Goal: Use online tool/utility: Utilize a website feature to perform a specific function

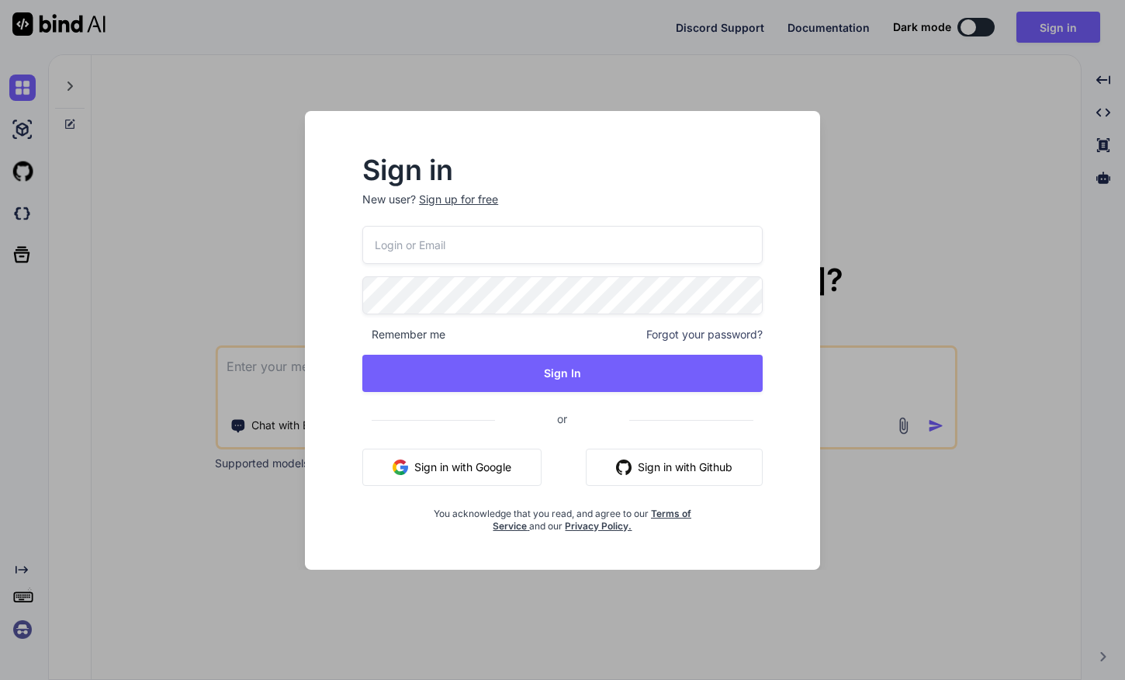
paste input "inseiong@gmail.com"
type input "inseiong@gmail.com"
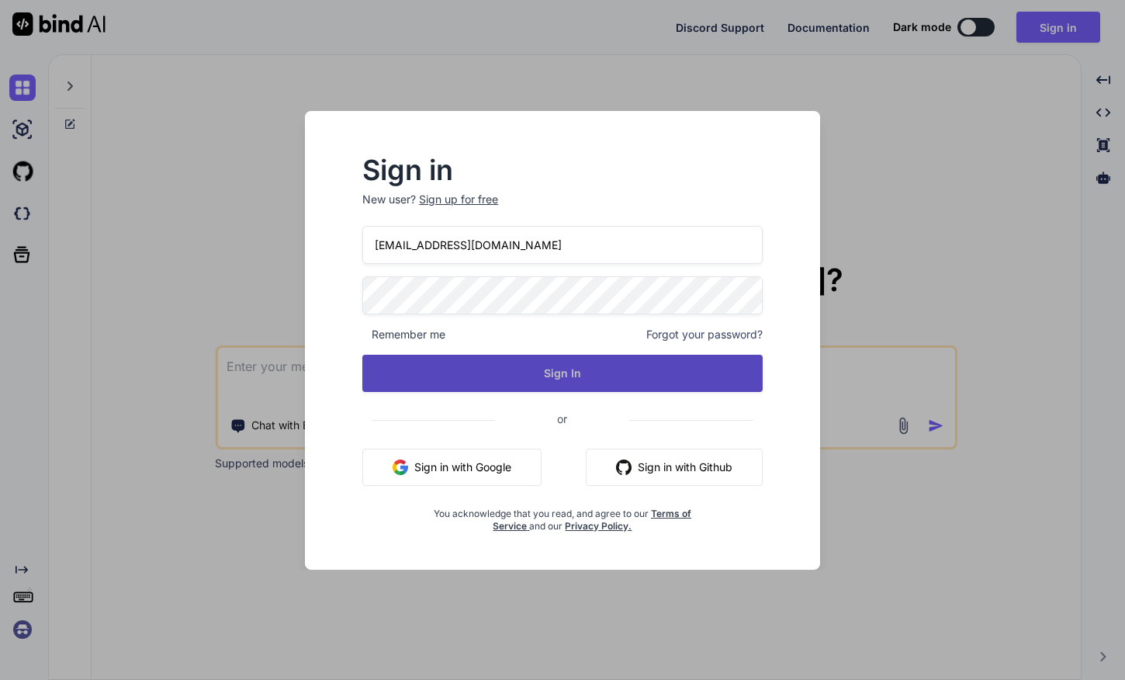
click at [565, 363] on button "Sign In" at bounding box center [562, 373] width 400 height 37
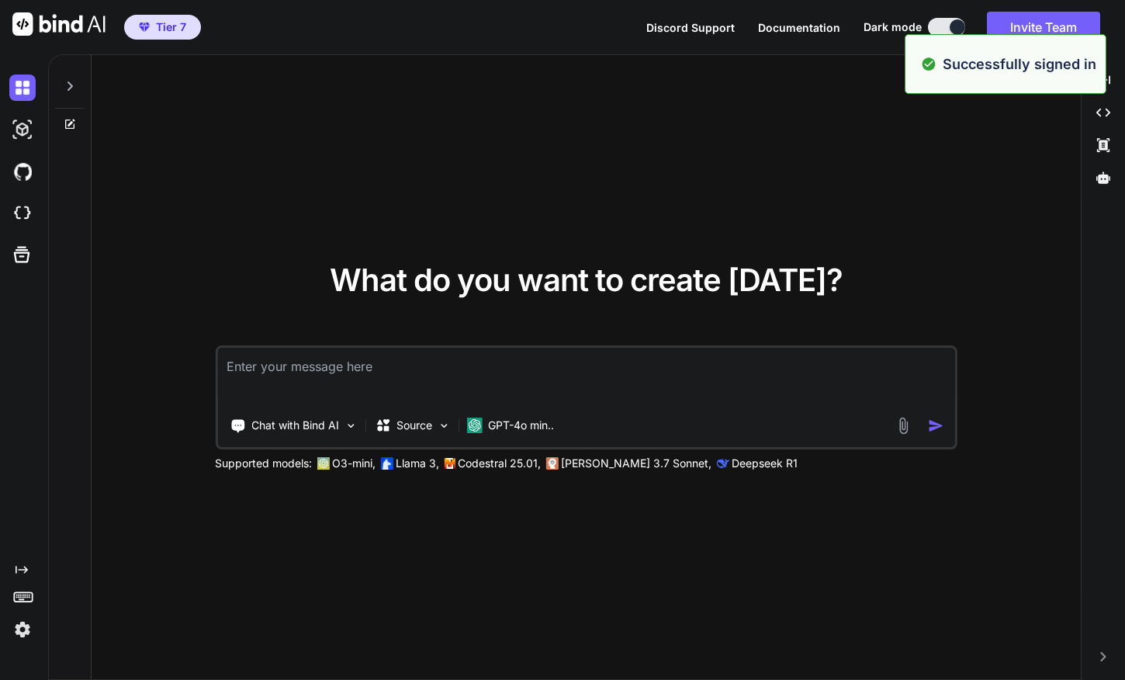
click at [434, 367] on textarea at bounding box center [585, 376] width 737 height 57
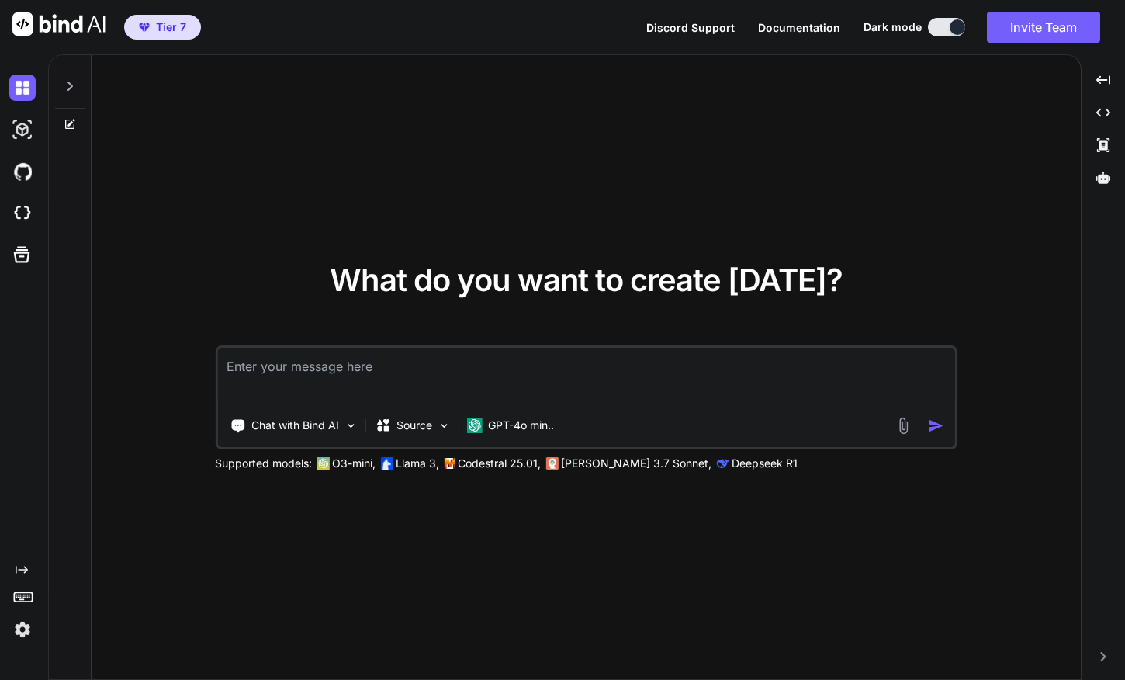
click at [26, 635] on img at bounding box center [22, 629] width 26 height 26
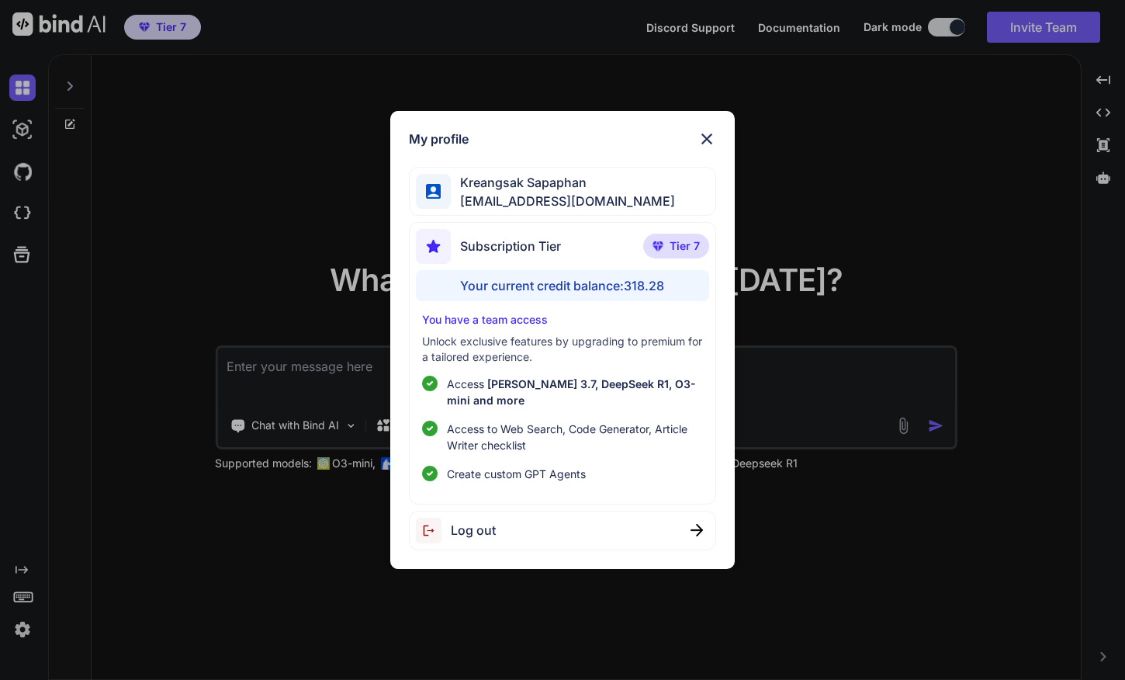
click at [148, 549] on div "My profile Kreangsak Sapaphan inseiong@gmail.com Subscription Tier Tier 7 Your …" at bounding box center [562, 340] width 1125 height 680
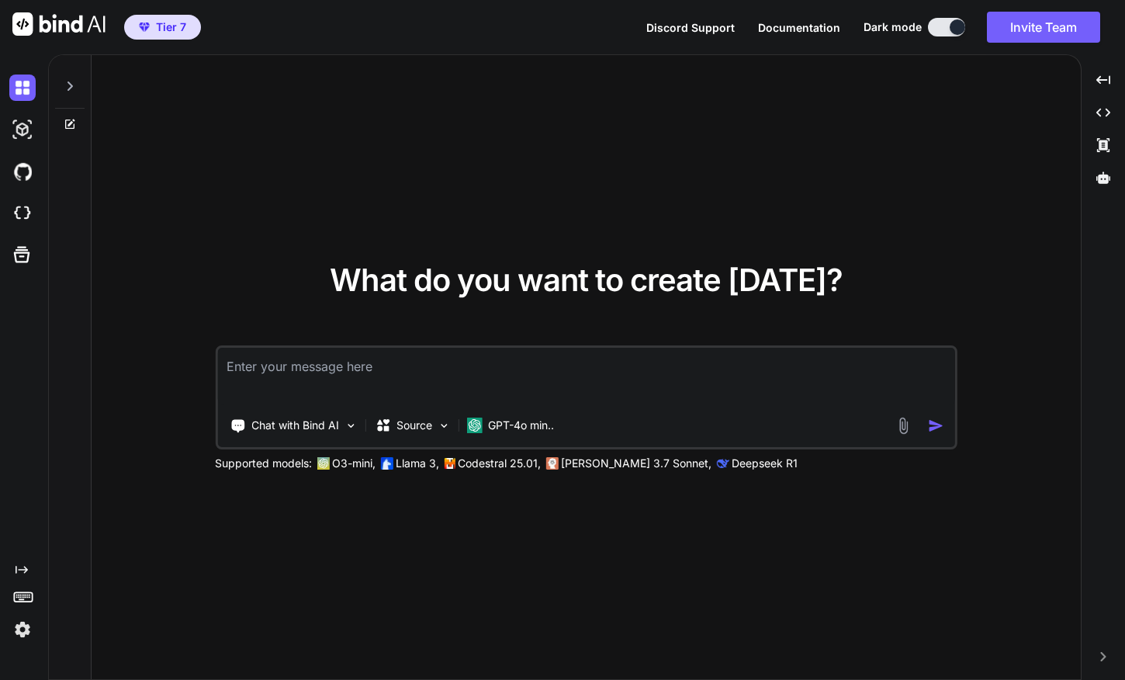
click at [483, 370] on textarea at bounding box center [585, 376] width 737 height 57
type textarea "hi"
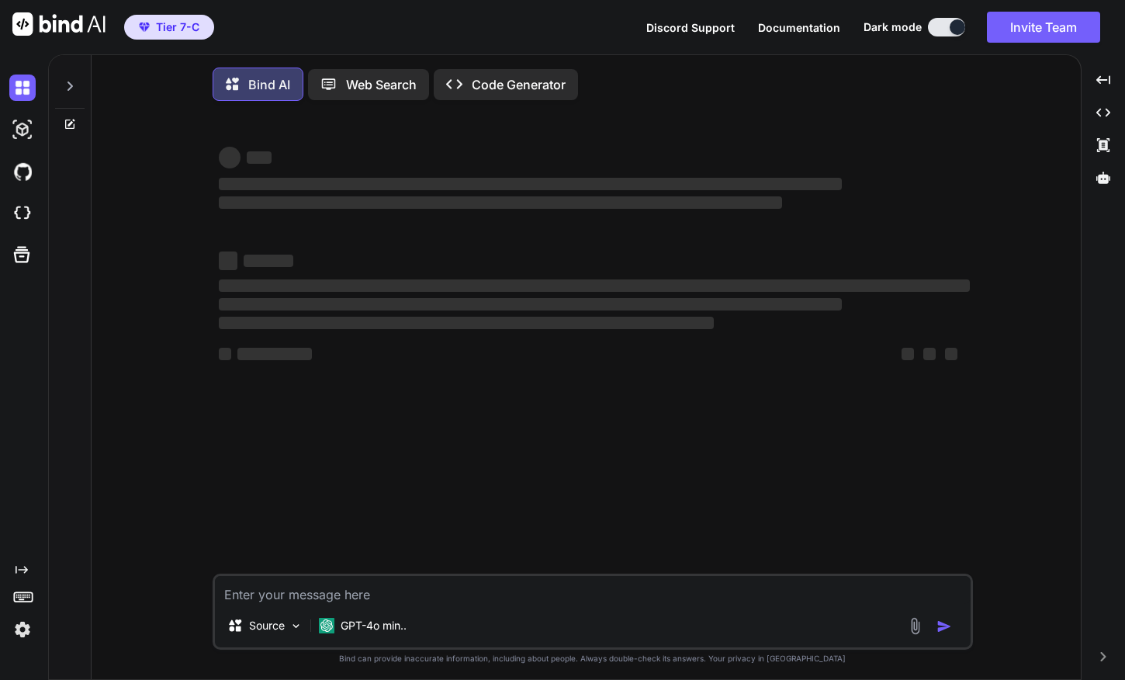
type textarea "x"
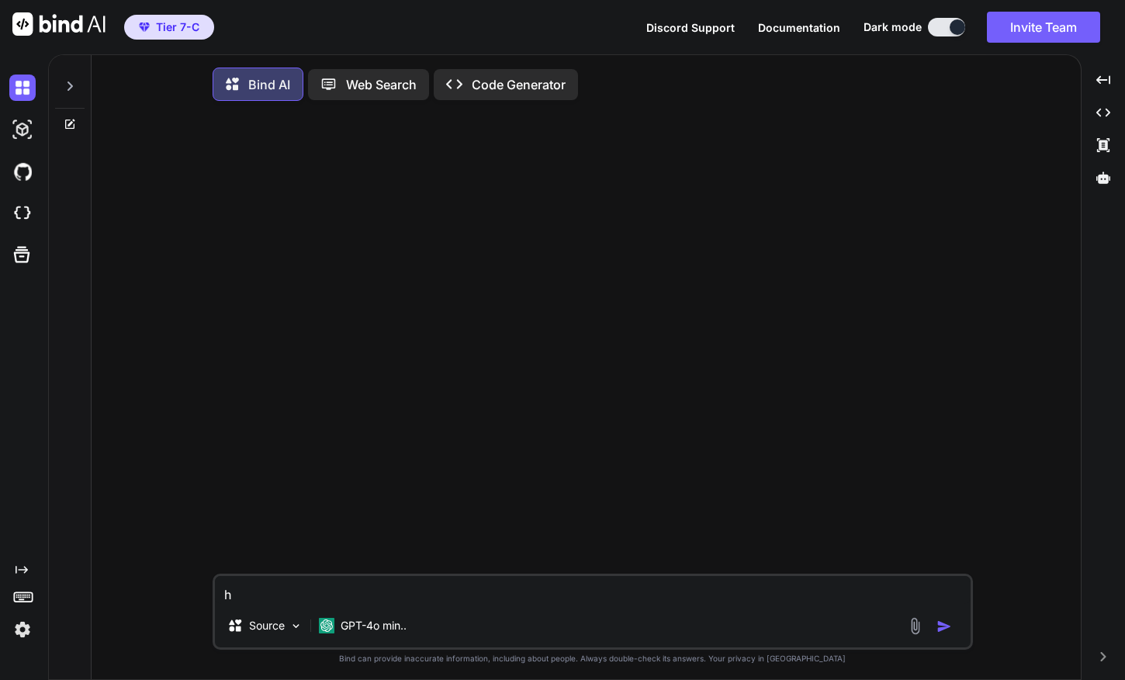
type textarea "hi"
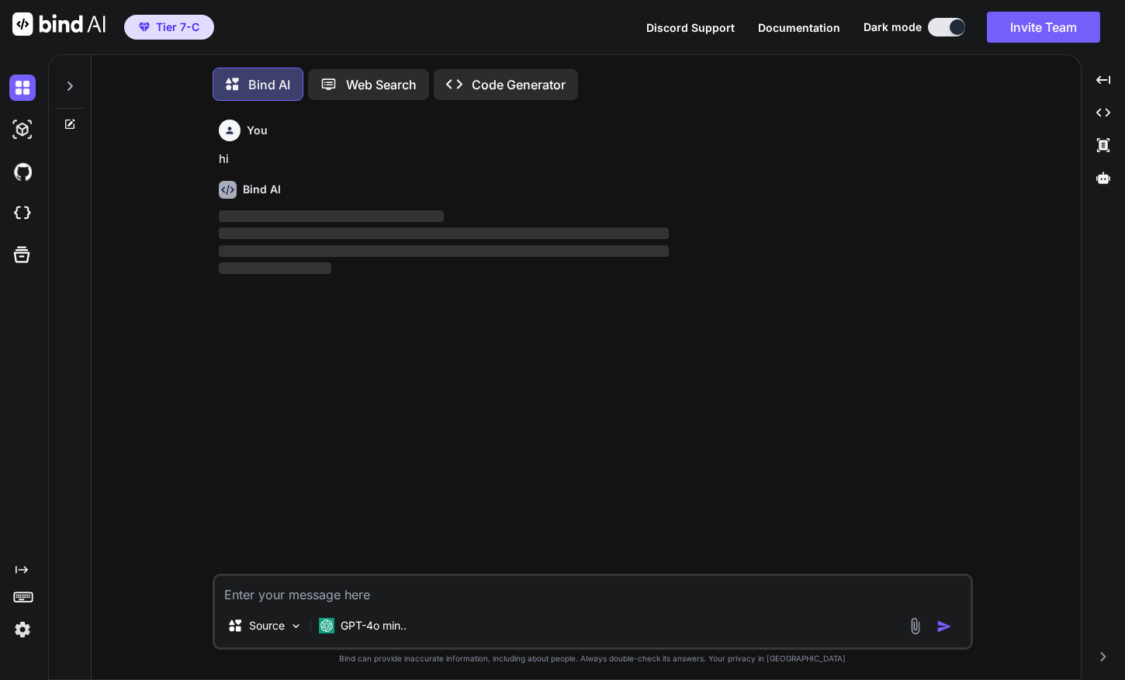
scroll to position [8, 0]
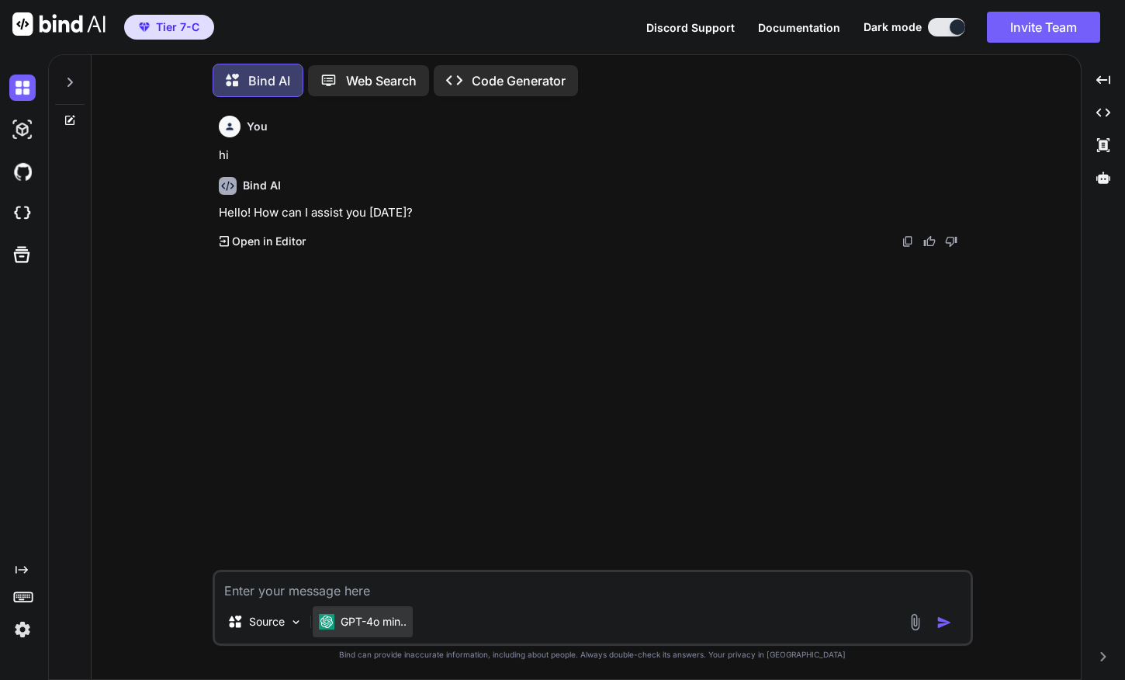
click at [362, 623] on p "GPT-4o min.." at bounding box center [374, 622] width 66 height 16
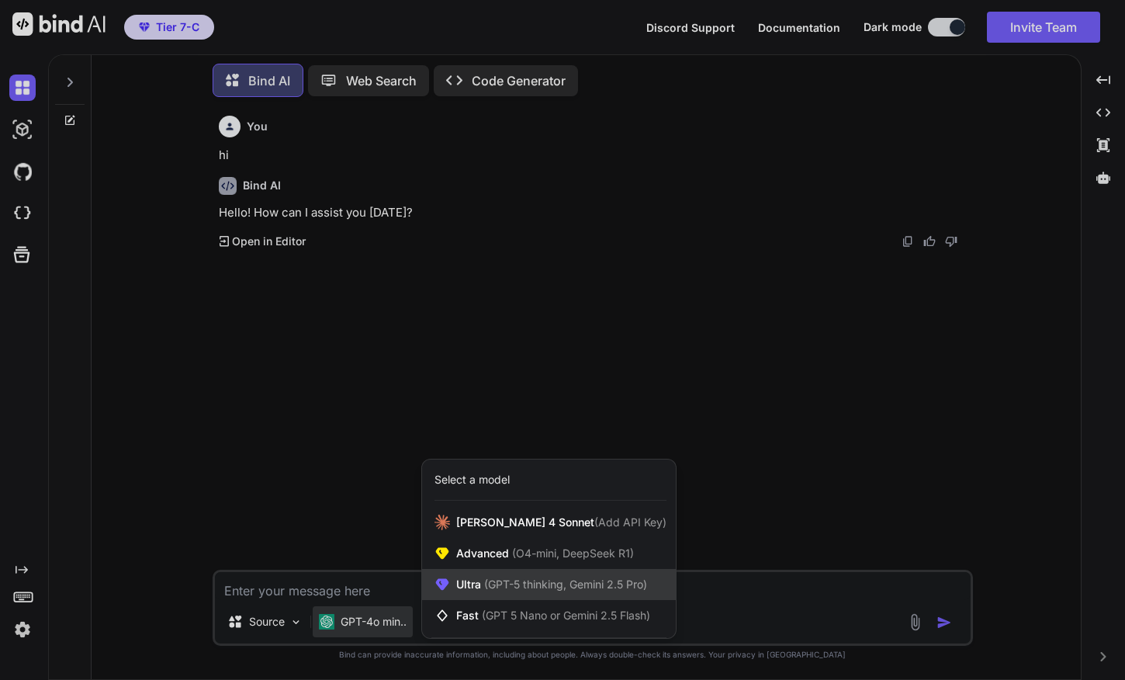
click at [498, 578] on span "(GPT-5 thinking, Gemini 2.5 Pro)" at bounding box center [564, 583] width 166 height 13
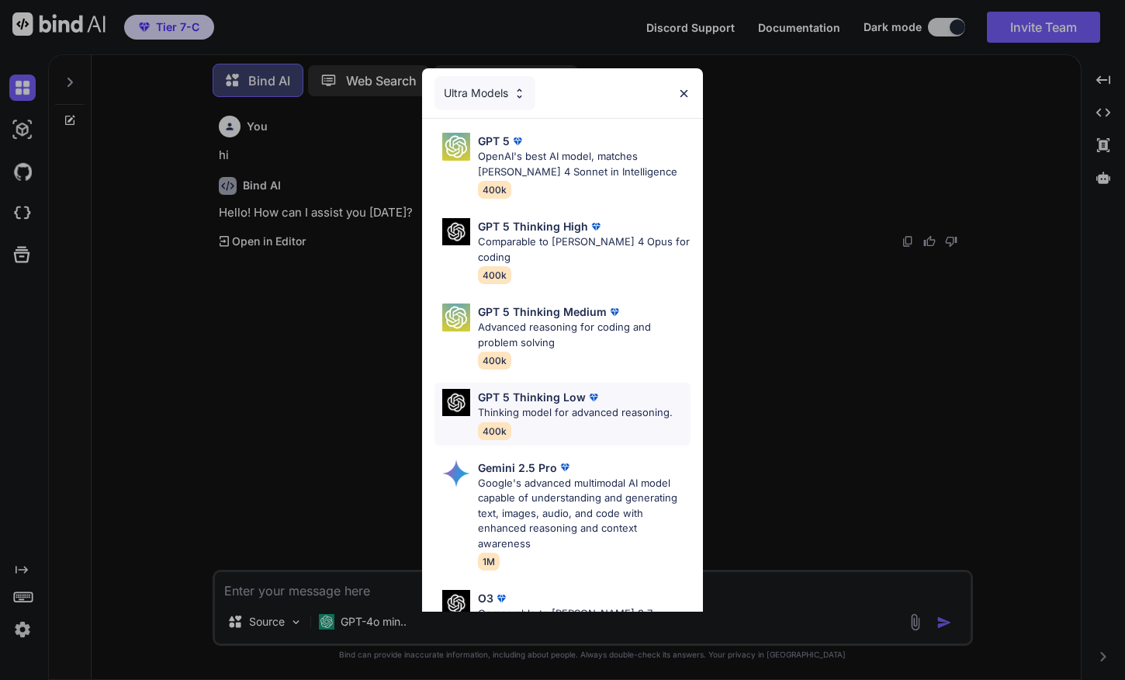
click at [532, 389] on p "GPT 5 Thinking Low" at bounding box center [532, 397] width 108 height 16
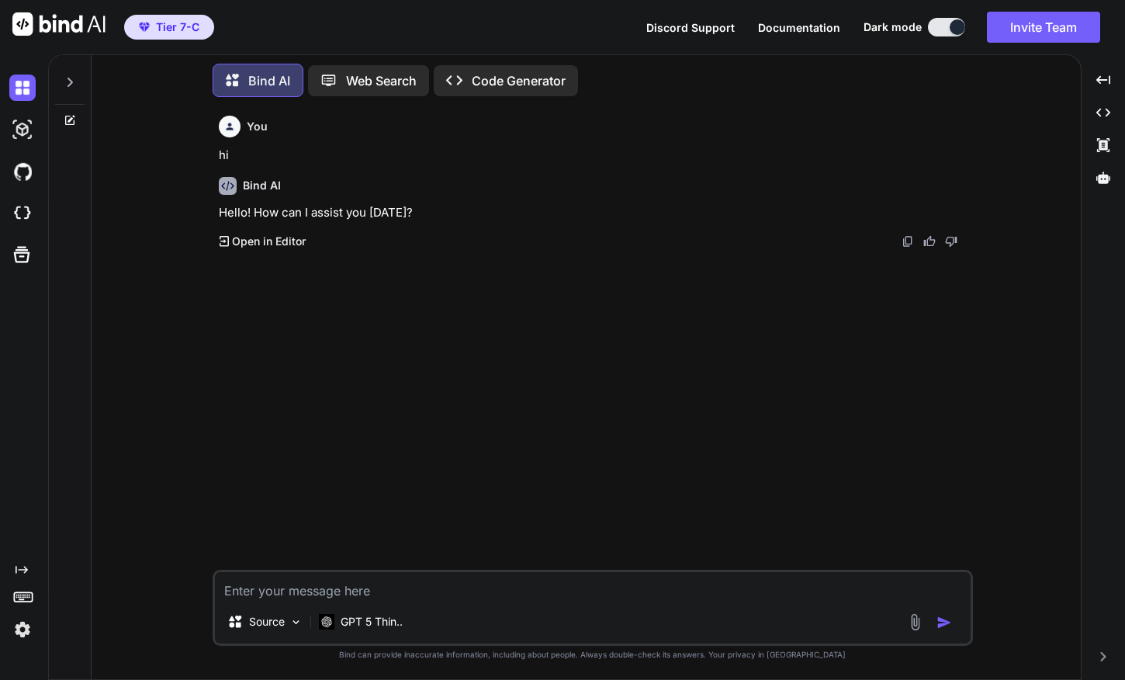
click at [341, 585] on textarea at bounding box center [593, 586] width 756 height 28
type textarea "hi"
click at [944, 622] on img "button" at bounding box center [945, 623] width 16 height 16
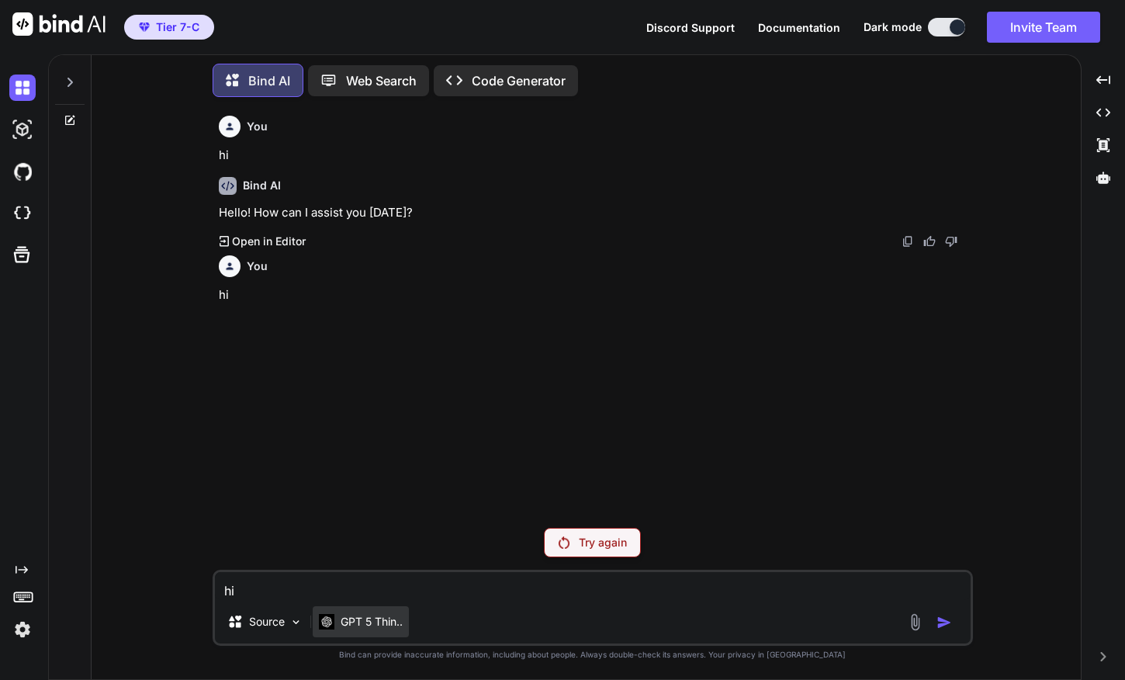
click at [379, 614] on p "GPT 5 Thin.." at bounding box center [372, 622] width 62 height 16
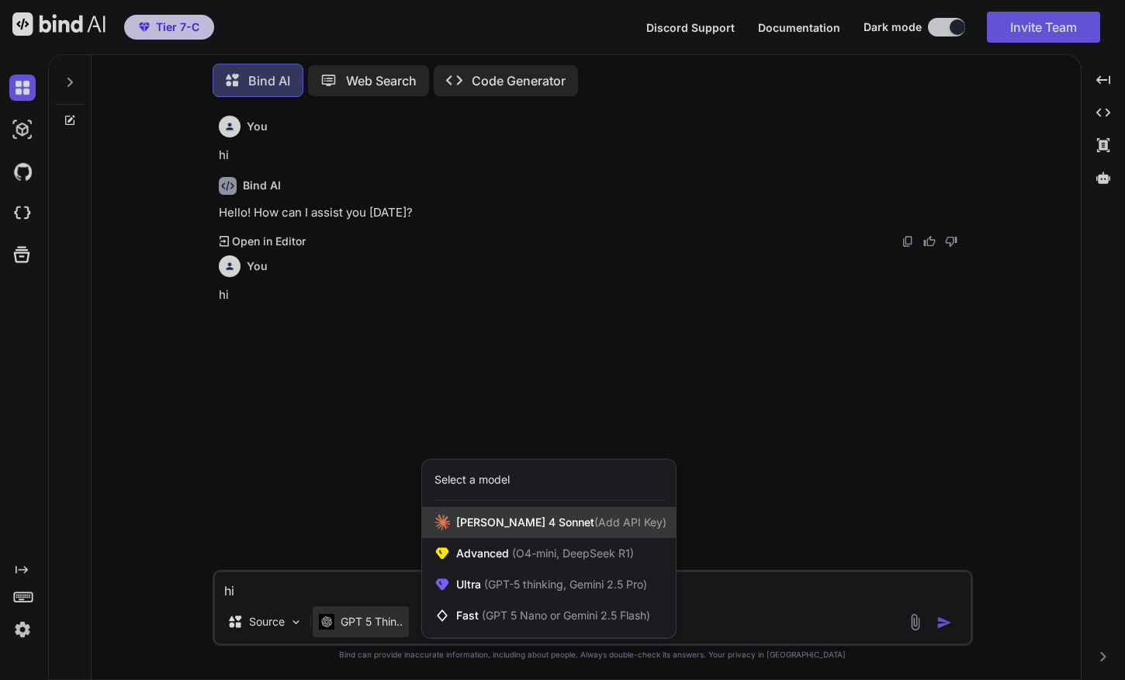
click at [490, 524] on span "[PERSON_NAME] 4 Sonnet (Add API Key)" at bounding box center [561, 523] width 210 height 16
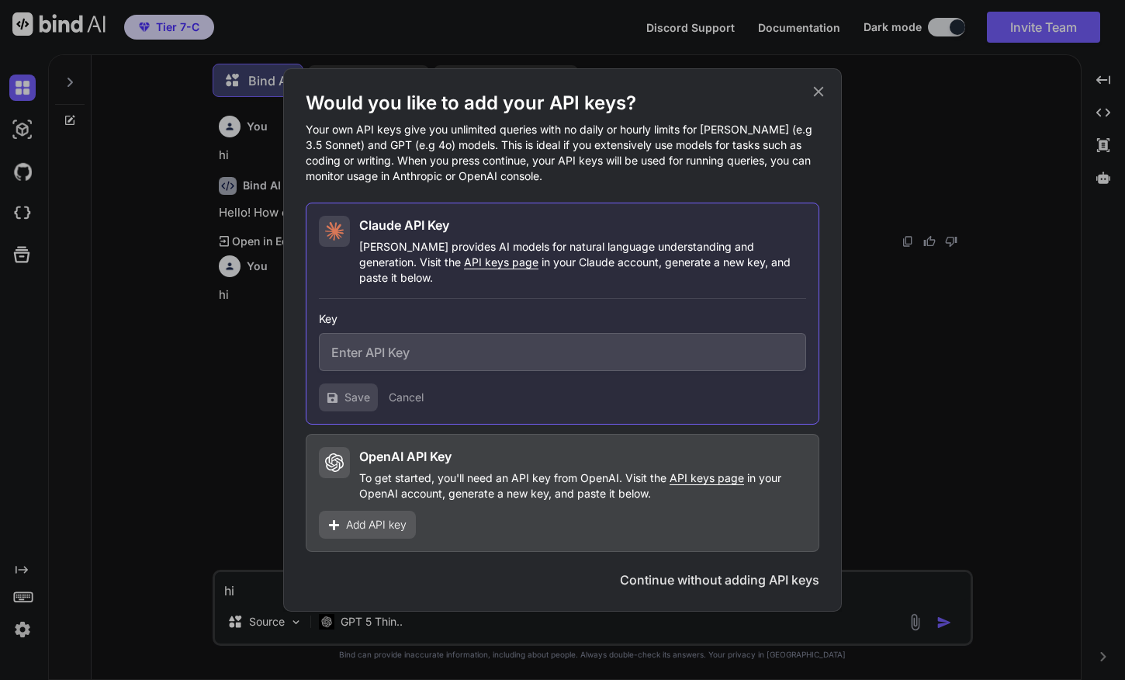
click at [386, 522] on span "Add API key" at bounding box center [376, 525] width 61 height 16
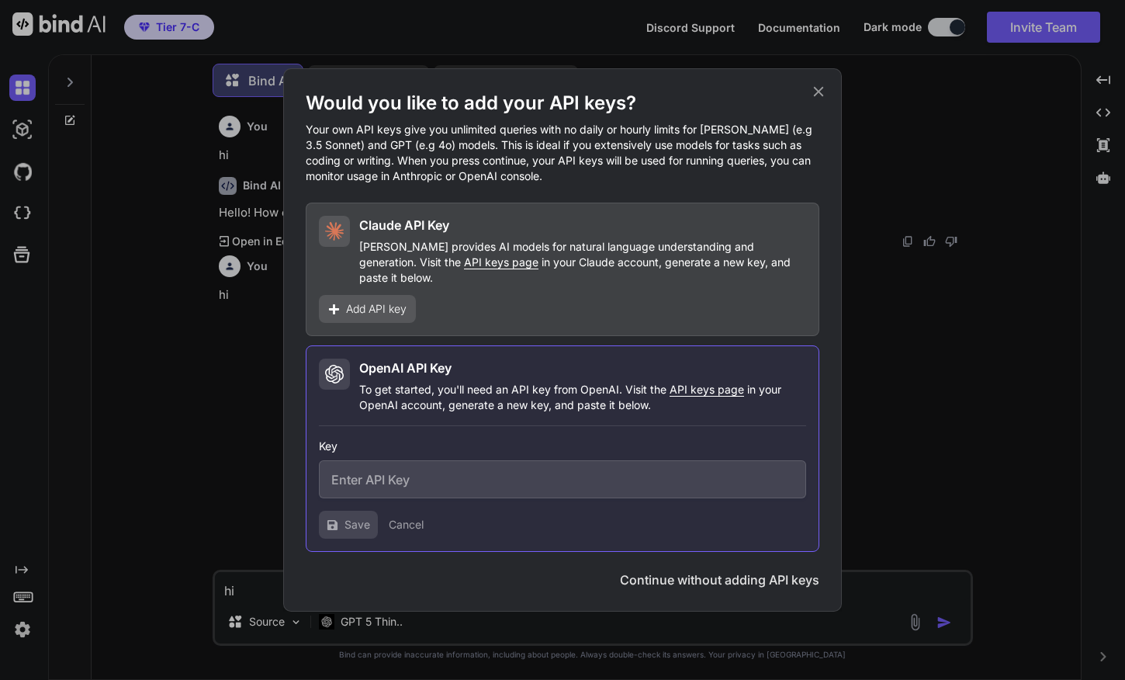
click at [816, 100] on icon at bounding box center [818, 91] width 17 height 17
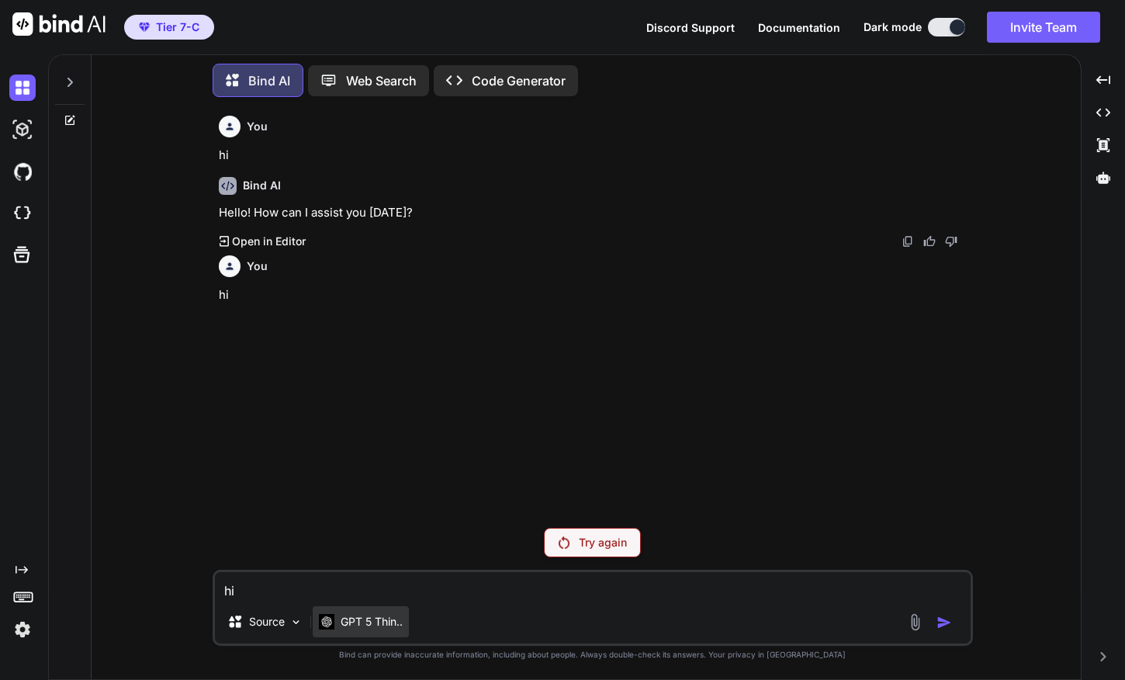
click at [358, 619] on p "GPT 5 Thin.." at bounding box center [372, 622] width 62 height 16
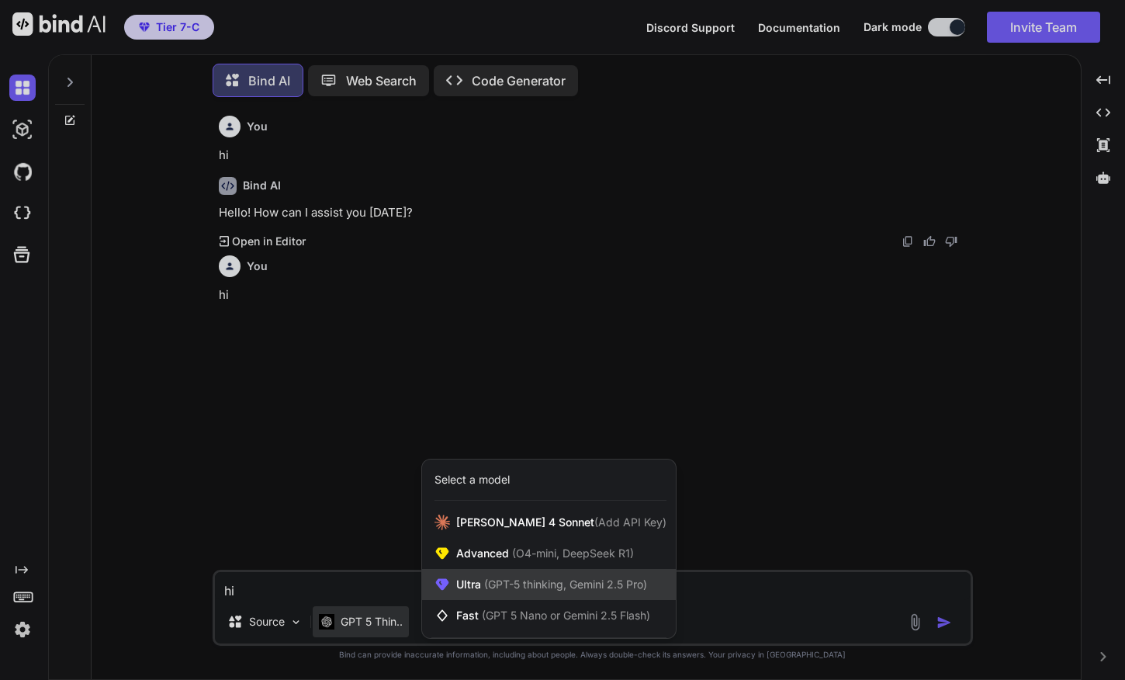
click at [481, 580] on span "(GPT-5 thinking, Gemini 2.5 Pro)" at bounding box center [564, 583] width 166 height 13
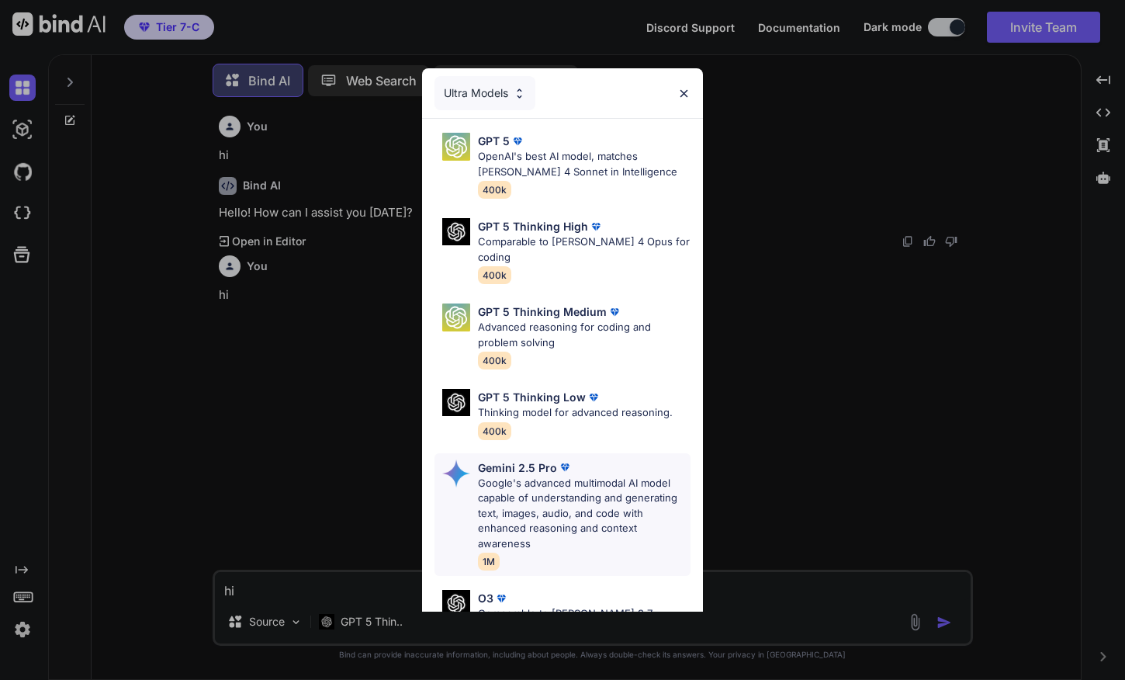
scroll to position [86, 0]
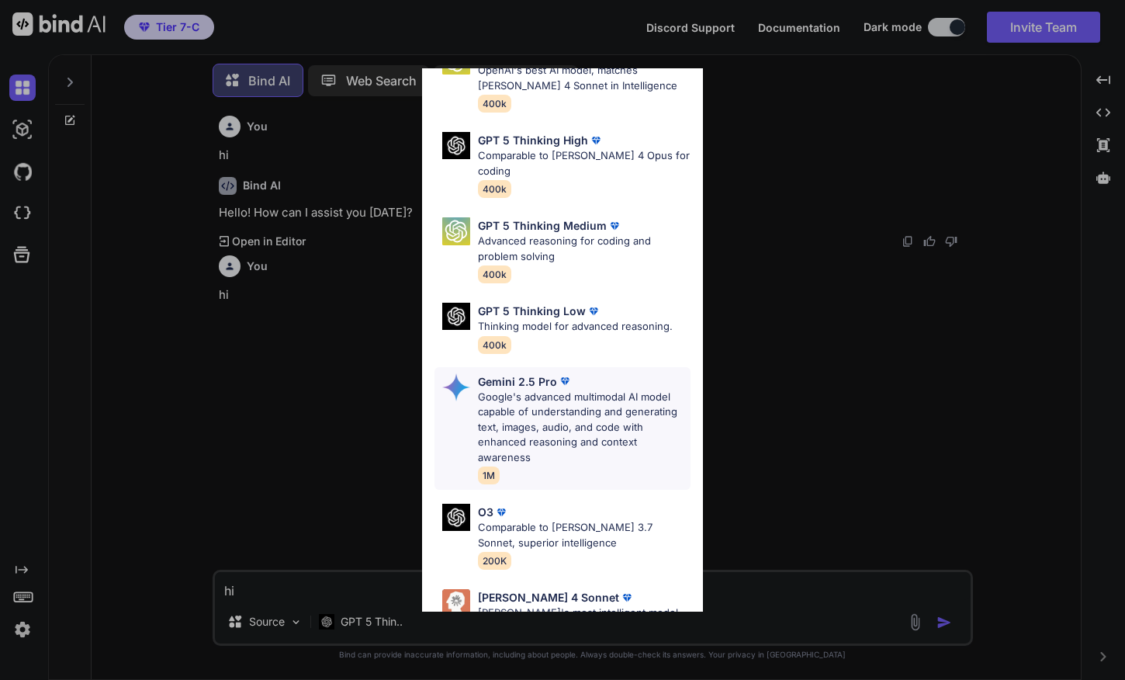
click at [542, 413] on p "Google's advanced multimodal AI model capable of understanding and generating t…" at bounding box center [584, 428] width 213 height 76
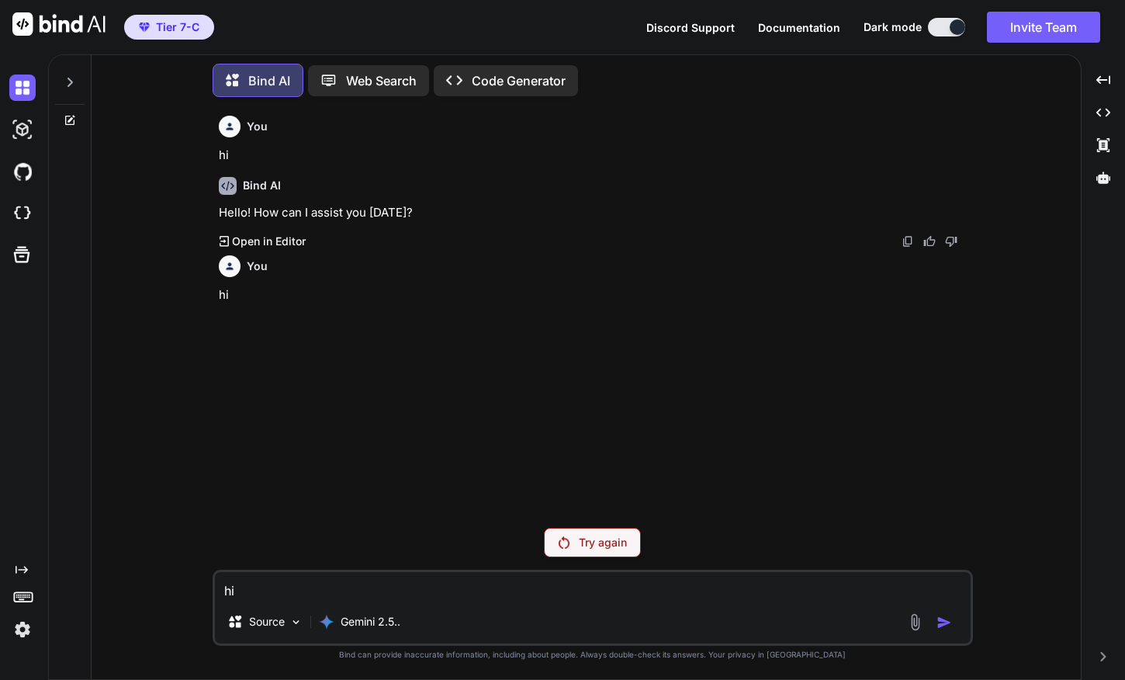
click at [382, 584] on textarea "hi" at bounding box center [593, 586] width 756 height 28
type textarea "hi"
click at [602, 540] on p "Try again" at bounding box center [603, 543] width 48 height 16
click at [363, 609] on div "Gemini 2.5.." at bounding box center [360, 621] width 94 height 31
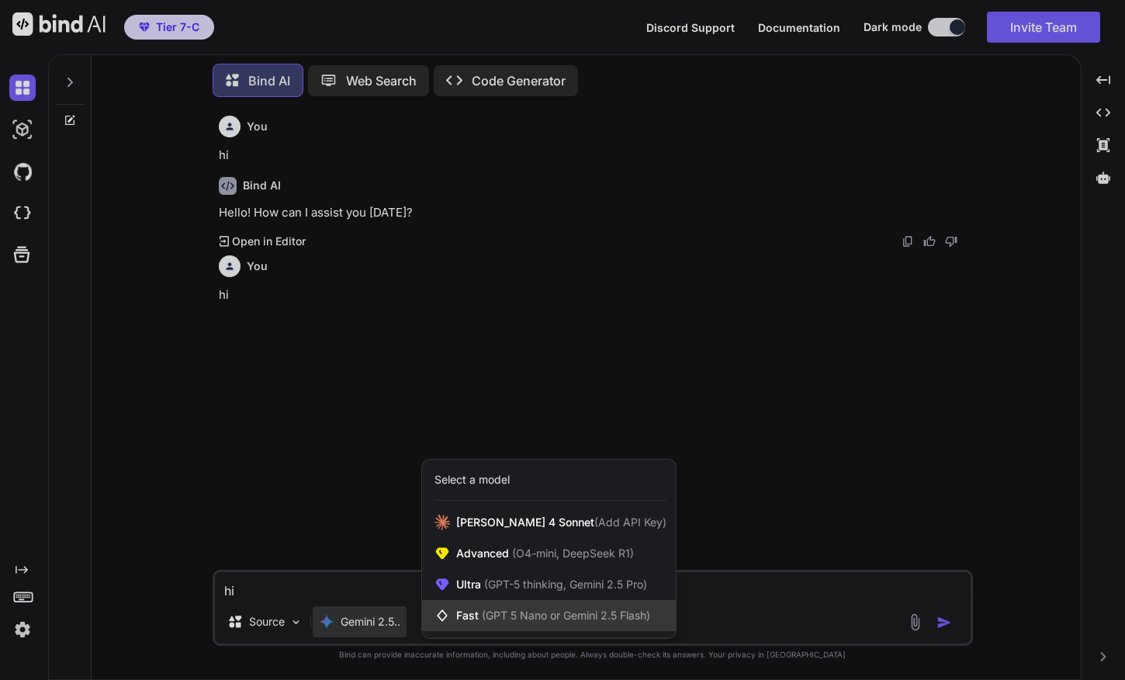
click at [504, 610] on span "(GPT 5 Nano or Gemini 2.5 Flash)" at bounding box center [566, 614] width 168 height 13
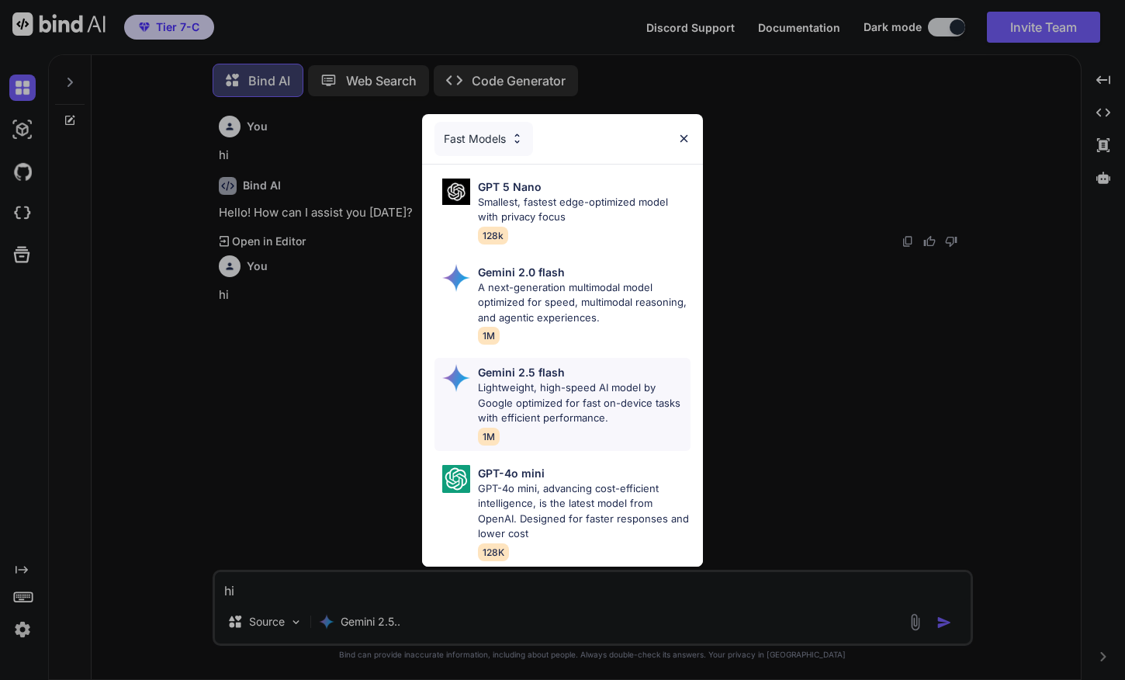
click at [553, 389] on p "Lightweight, high-speed AI model by Google optimized for fast on-device tasks w…" at bounding box center [584, 403] width 213 height 46
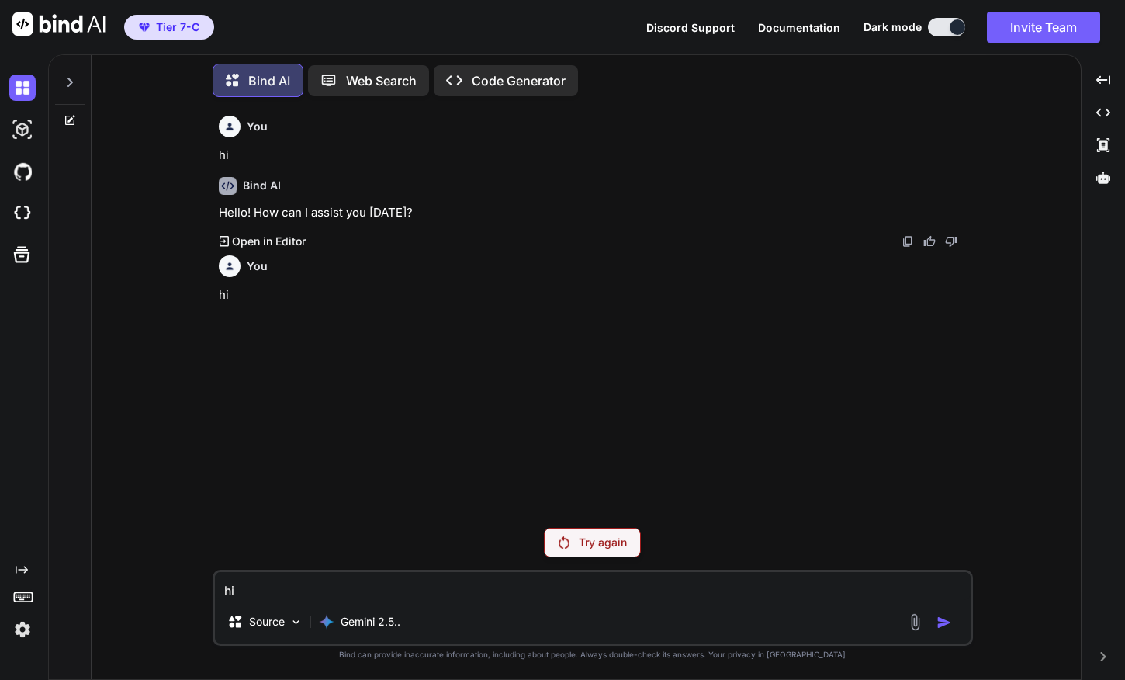
click at [602, 545] on p "Try again" at bounding box center [603, 543] width 48 height 16
